Goal: Information Seeking & Learning: Learn about a topic

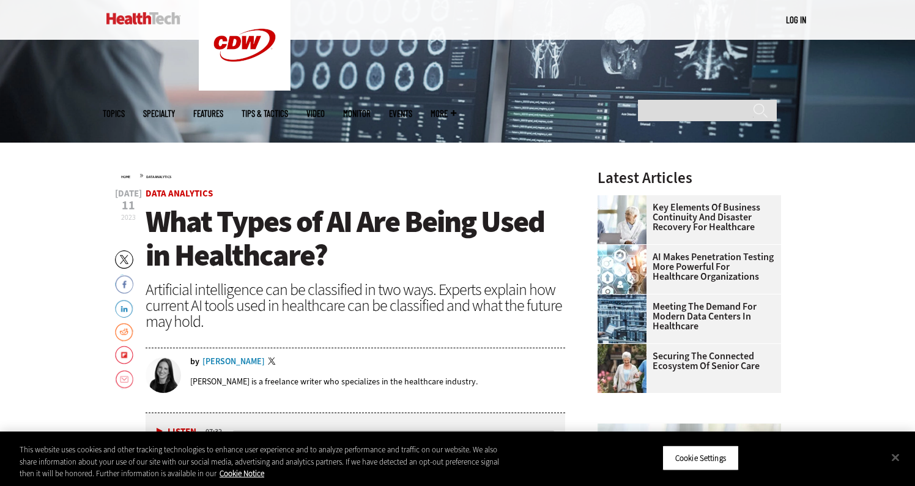
scroll to position [294, 0]
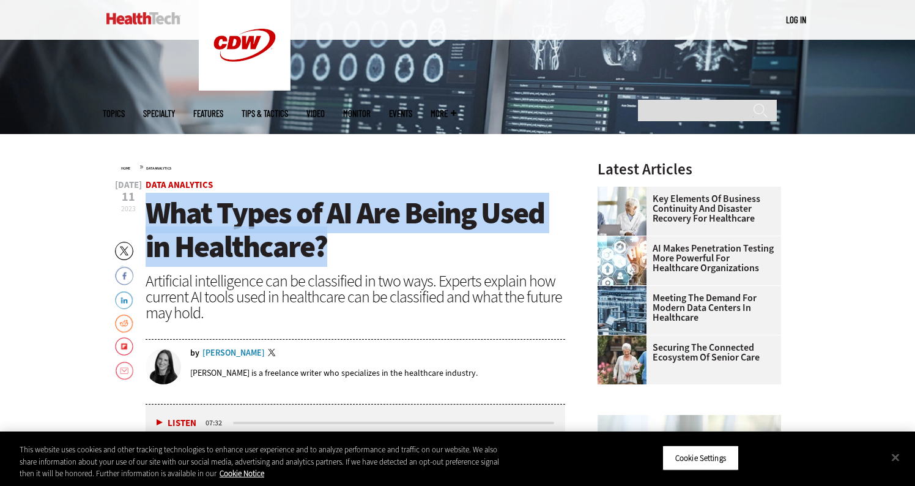
drag, startPoint x: 152, startPoint y: 214, endPoint x: 327, endPoint y: 236, distance: 176.4
click at [327, 237] on h1 "What Types of AI Are Being Used in Healthcare?" at bounding box center [356, 229] width 420 height 67
click at [296, 233] on span "What Types of AI Are Being Used in Healthcare?" at bounding box center [345, 230] width 399 height 74
drag, startPoint x: 149, startPoint y: 212, endPoint x: 329, endPoint y: 236, distance: 180.8
click at [329, 236] on h1 "What Types of AI Are Being Used in Healthcare?" at bounding box center [356, 229] width 420 height 67
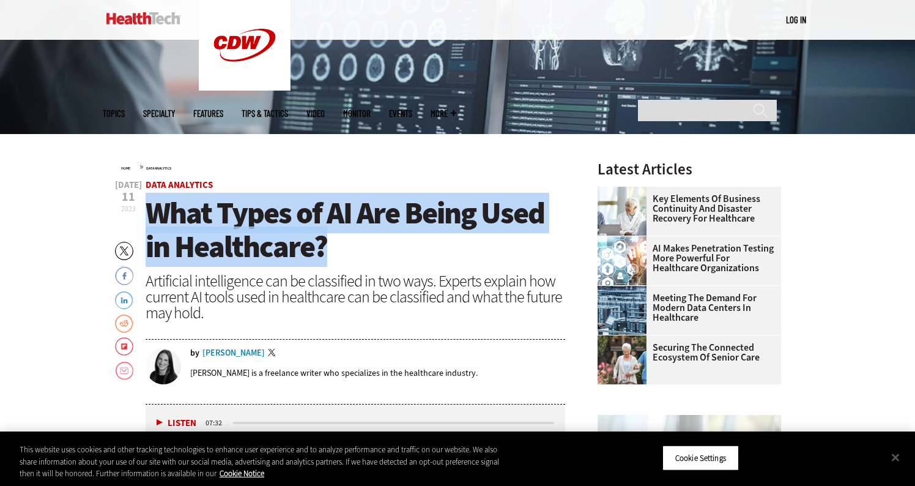
copy span "What Types of AI Are Being Used in Healthcare?"
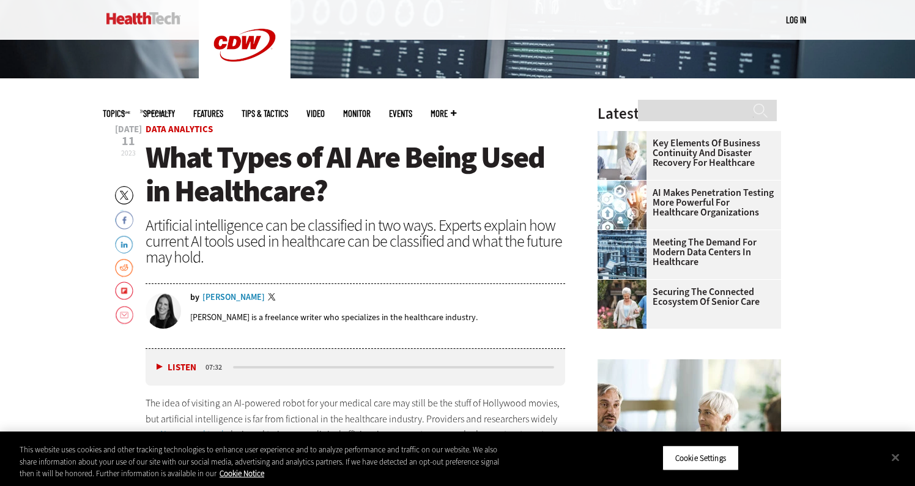
scroll to position [368, 0]
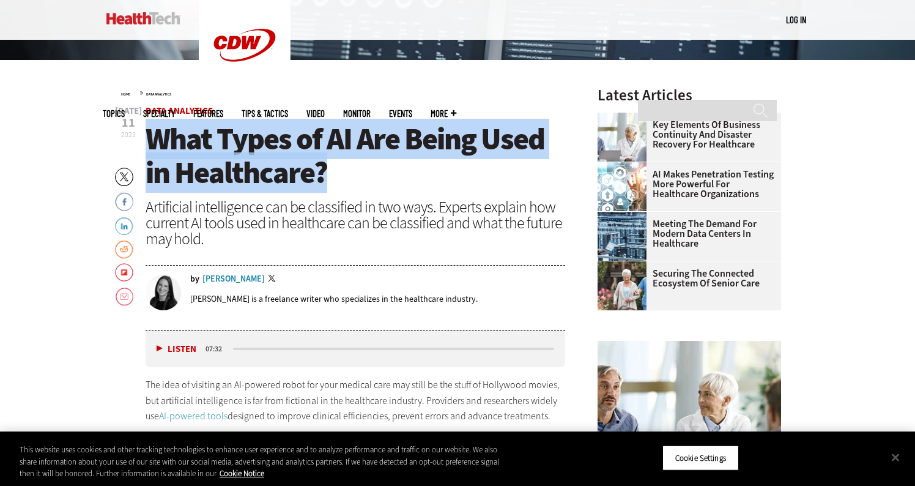
drag, startPoint x: 151, startPoint y: 135, endPoint x: 338, endPoint y: 158, distance: 188.8
click at [338, 158] on span "What Types of AI Are Being Used in Healthcare?" at bounding box center [345, 156] width 399 height 74
copy span "What Types of AI Are Being Used in Healthcare?"
